Goal: Check status: Check status

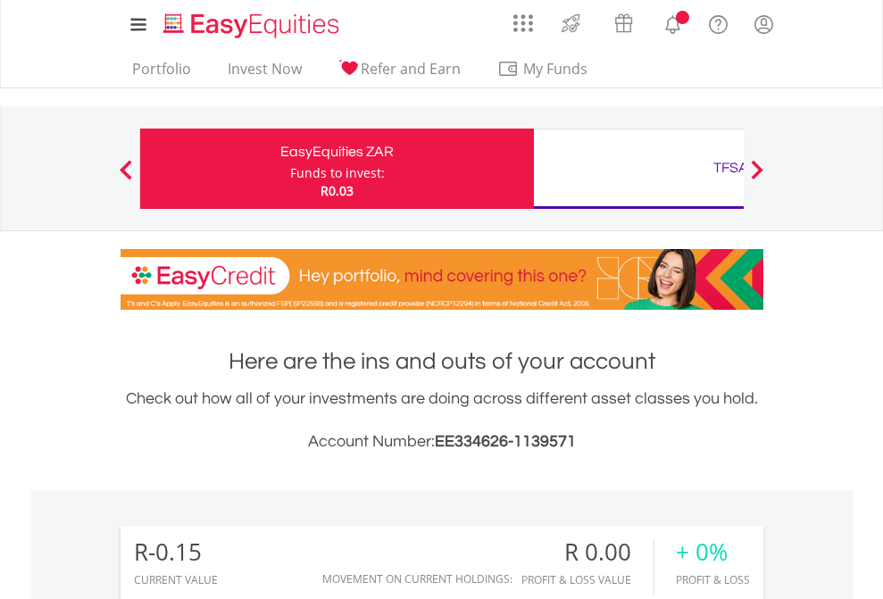
scroll to position [171, 280]
click at [290, 169] on div "Funds to invest:" at bounding box center [337, 173] width 95 height 18
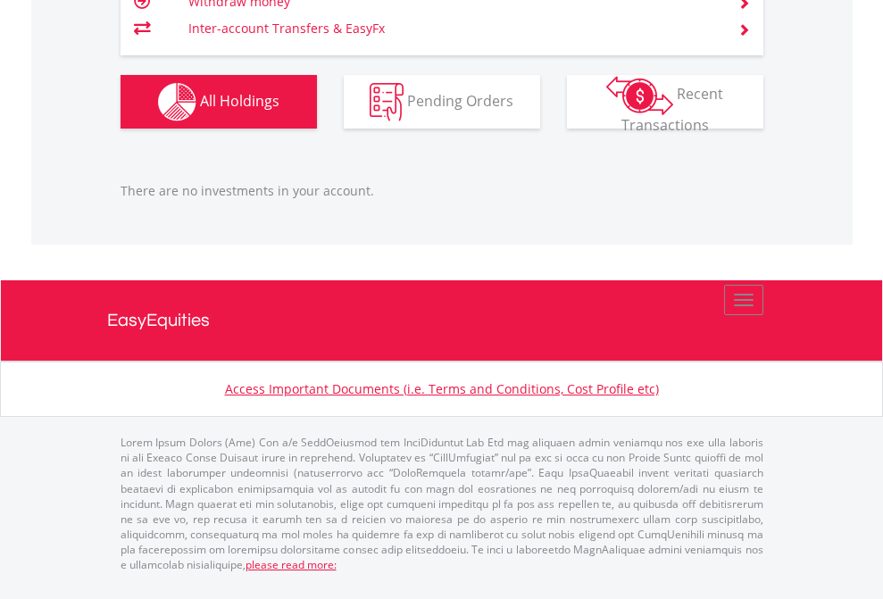
scroll to position [171, 280]
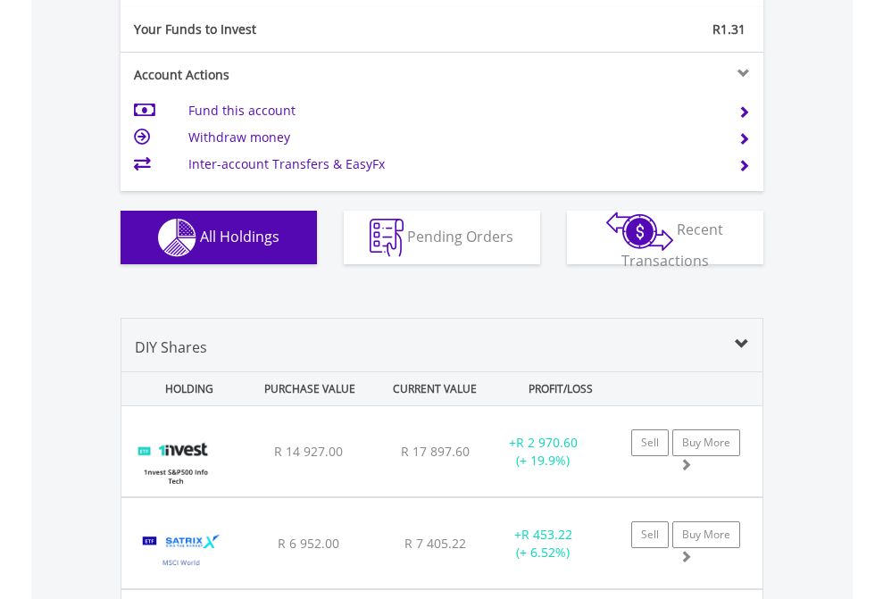
scroll to position [1986, 0]
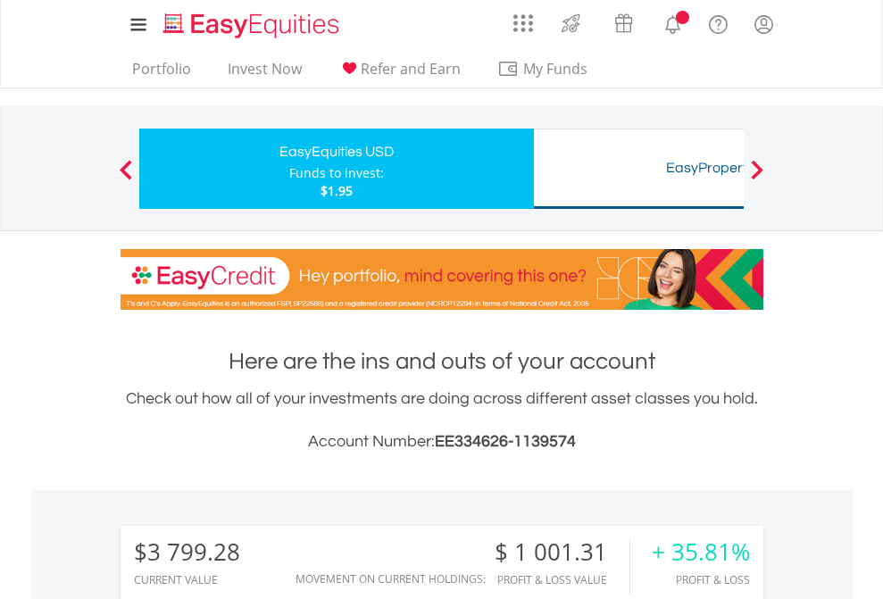
scroll to position [171, 280]
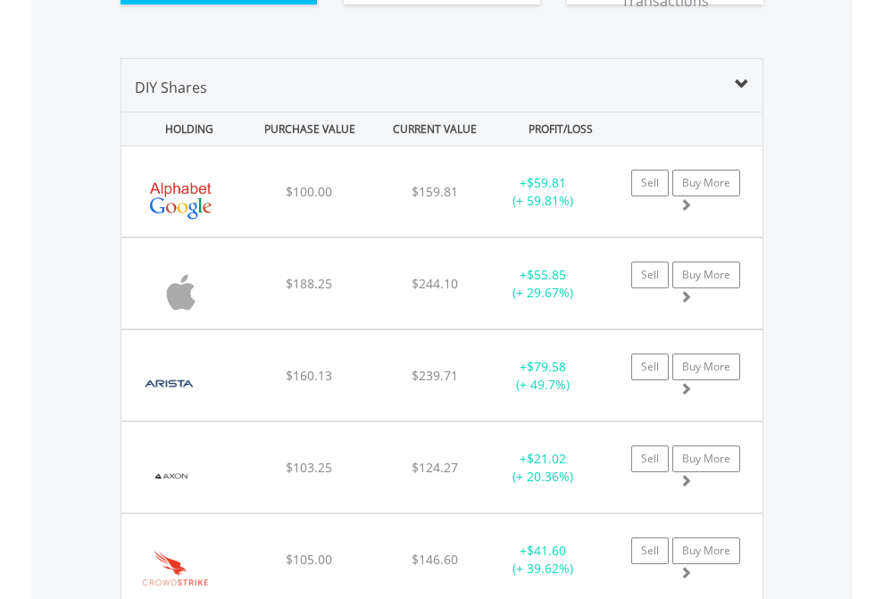
scroll to position [2021, 0]
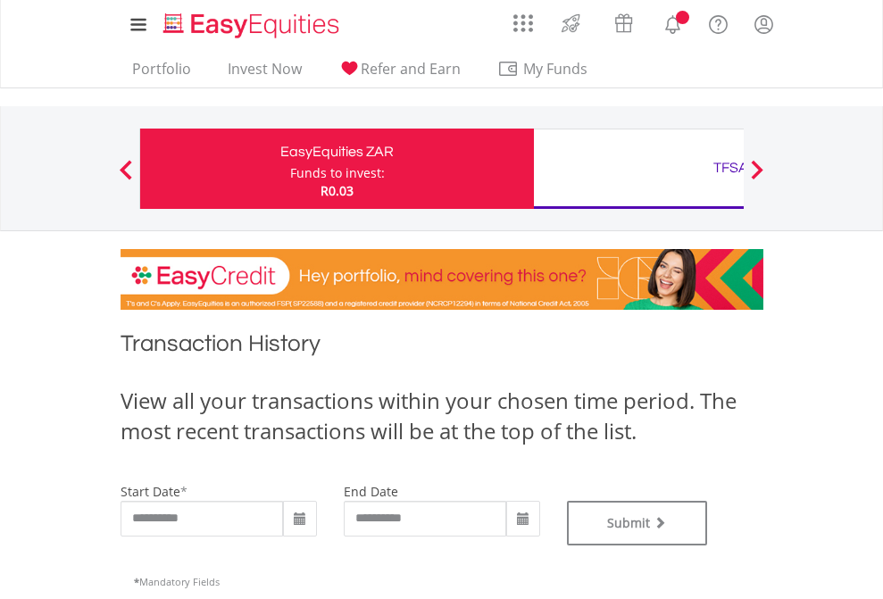
type input "**********"
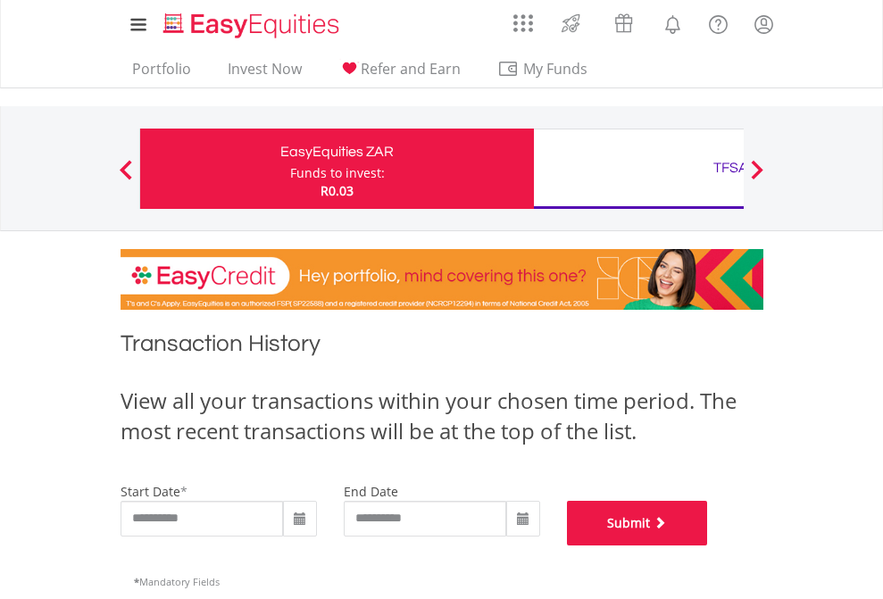
click at [708, 546] on button "Submit" at bounding box center [637, 523] width 141 height 45
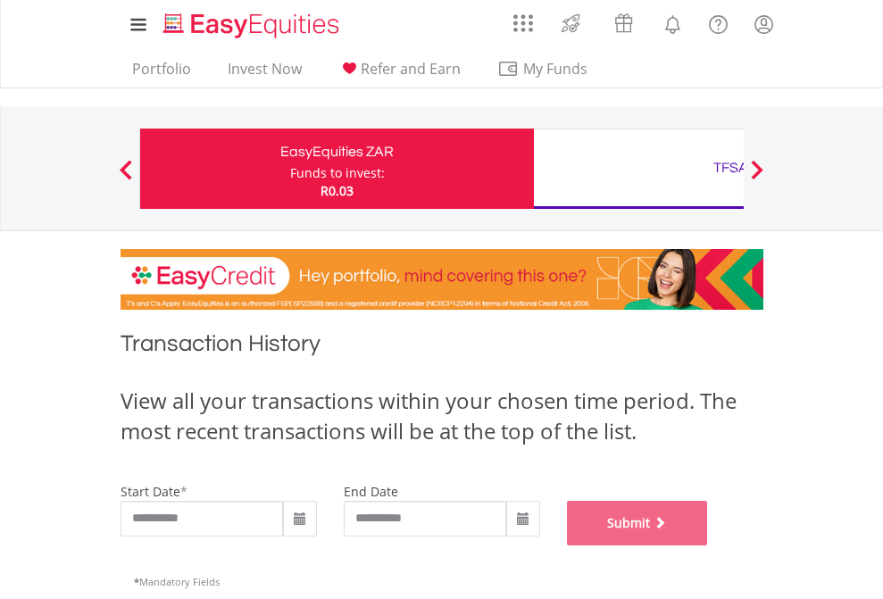
scroll to position [724, 0]
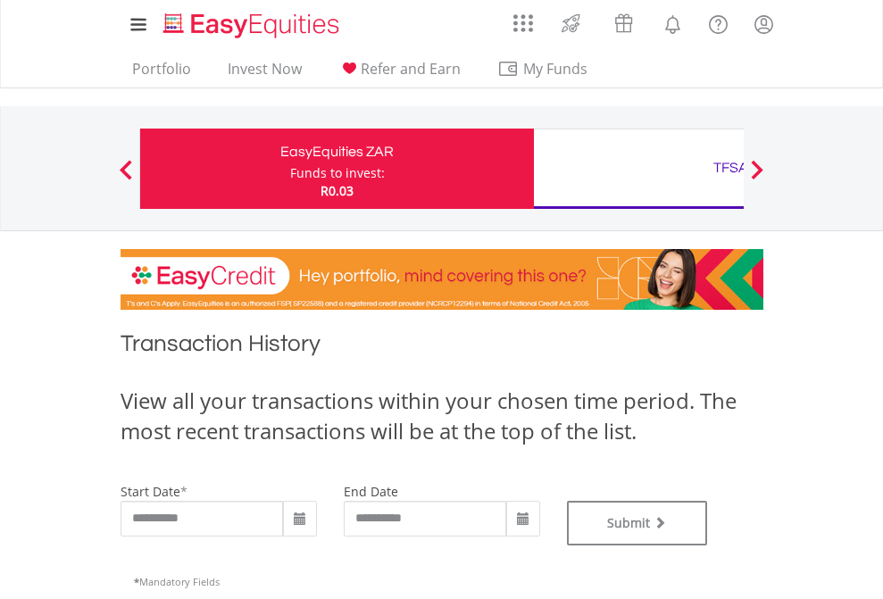
click at [638, 169] on div "TFSA" at bounding box center [731, 167] width 372 height 25
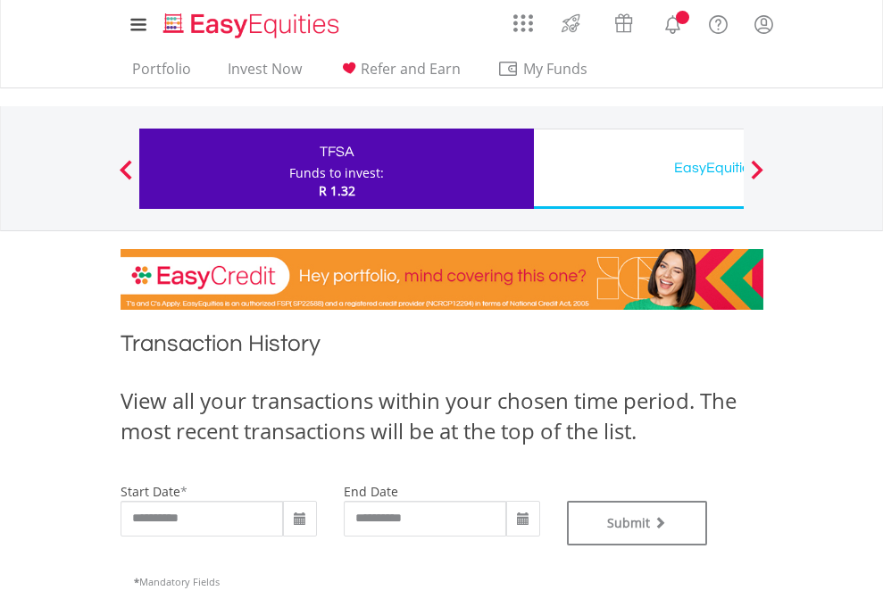
type input "**********"
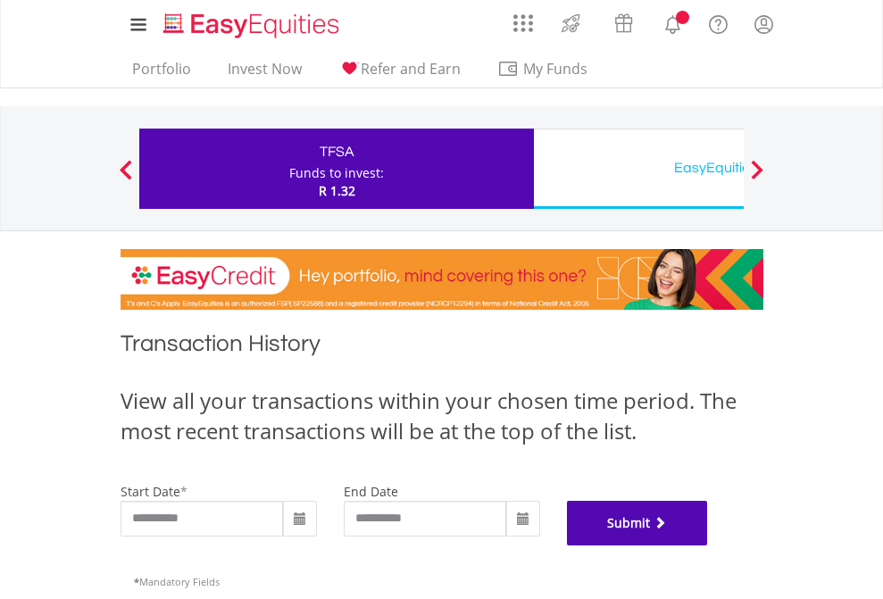
click at [708, 546] on button "Submit" at bounding box center [637, 523] width 141 height 45
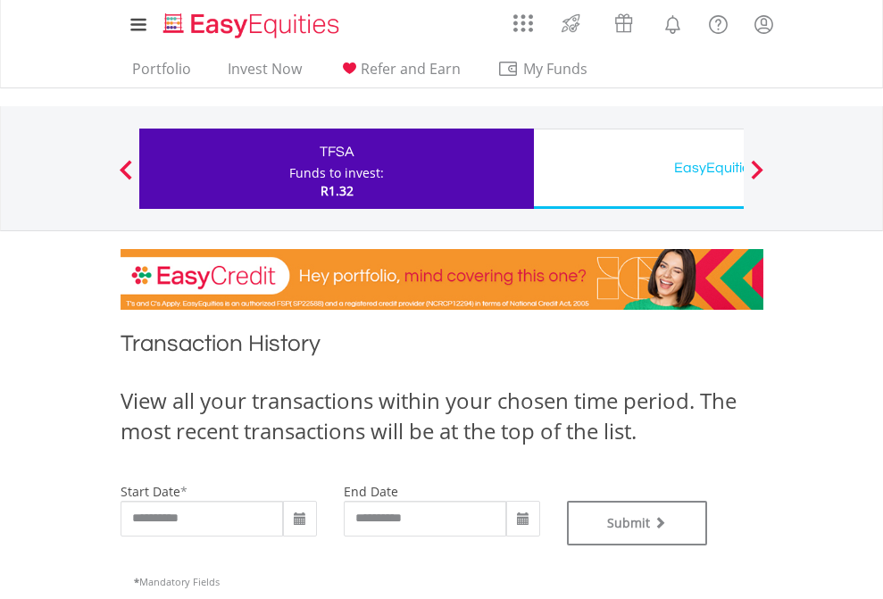
click at [638, 169] on div "EasyEquities USD" at bounding box center [731, 167] width 372 height 25
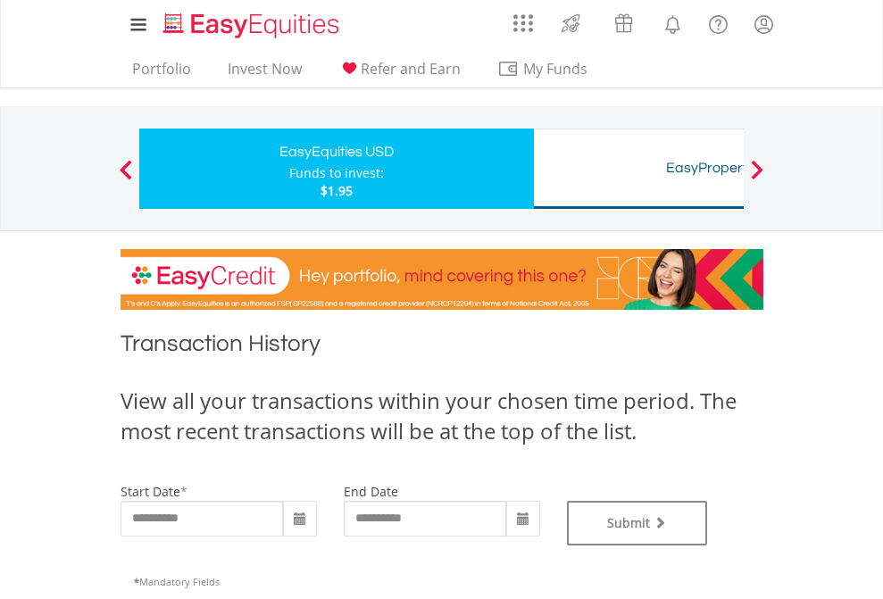
type input "**********"
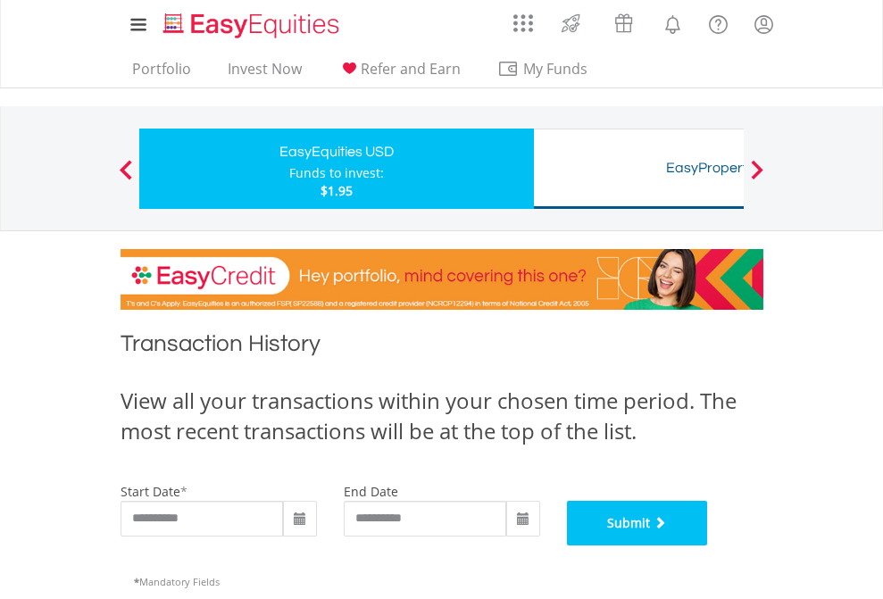
click at [708, 546] on button "Submit" at bounding box center [637, 523] width 141 height 45
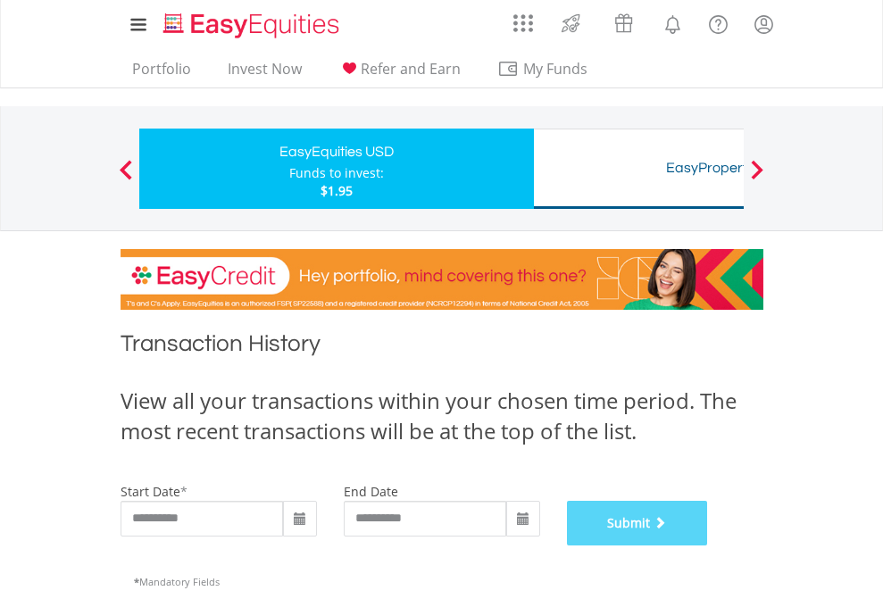
scroll to position [724, 0]
